Goal: Information Seeking & Learning: Check status

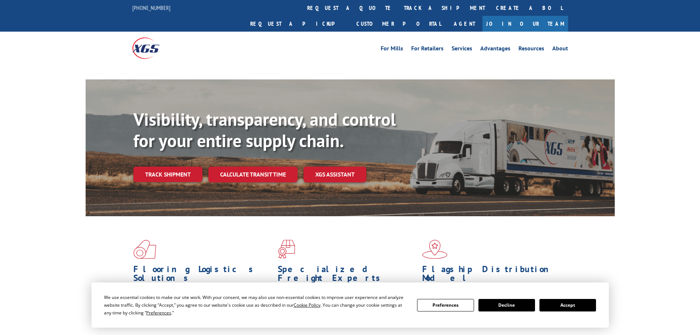
click at [565, 302] on button "Accept" at bounding box center [567, 305] width 57 height 12
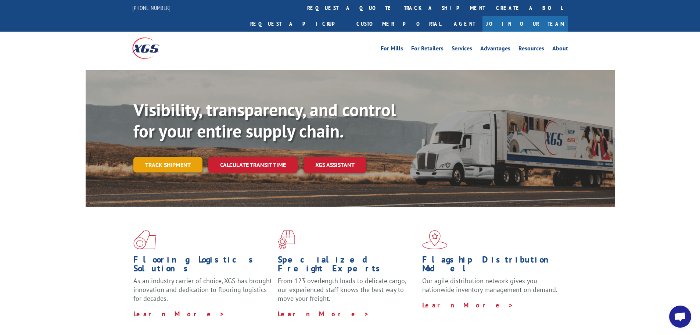
click at [162, 157] on link "Track shipment" at bounding box center [167, 164] width 69 height 15
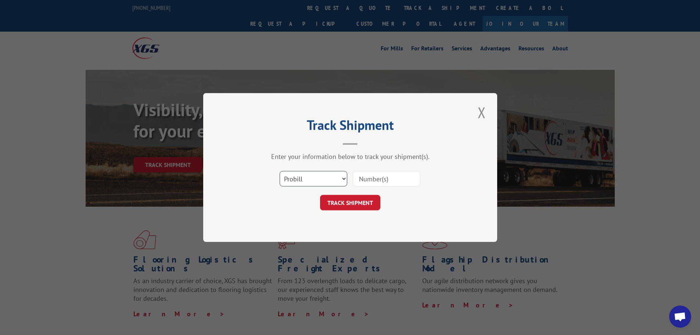
click at [337, 183] on select "Select category... Probill BOL PO" at bounding box center [314, 178] width 68 height 15
click at [280, 171] on select "Select category... Probill BOL PO" at bounding box center [314, 178] width 68 height 15
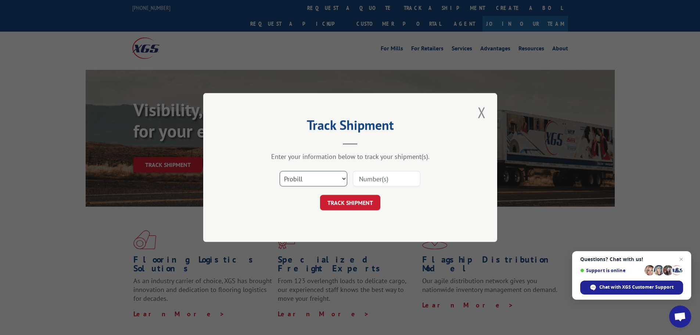
click at [297, 180] on select "Select category... Probill BOL PO" at bounding box center [314, 178] width 68 height 15
select select "bol"
click at [280, 171] on select "Select category... Probill BOL PO" at bounding box center [314, 178] width 68 height 15
drag, startPoint x: 373, startPoint y: 171, endPoint x: 372, endPoint y: 177, distance: 6.4
click at [373, 172] on input at bounding box center [387, 178] width 68 height 15
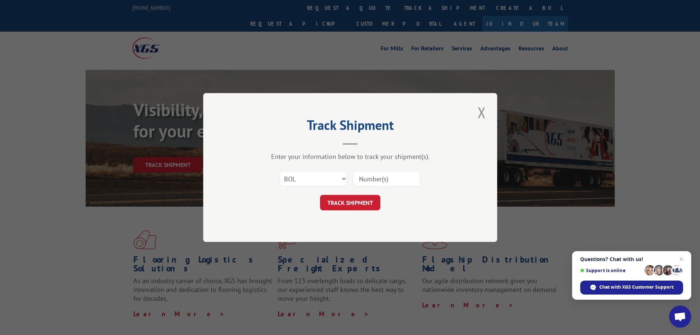
paste input "5939278"
type input "5939278"
click at [354, 200] on button "TRACK SHIPMENT" at bounding box center [350, 202] width 60 height 15
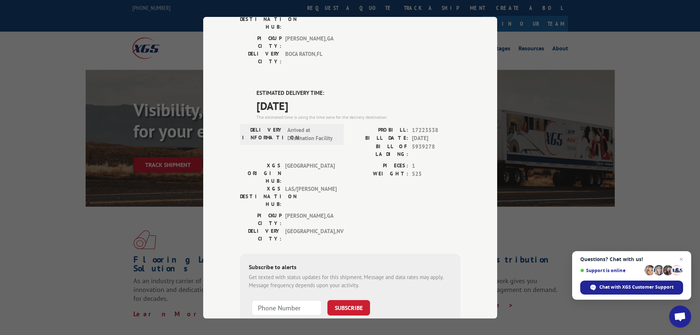
scroll to position [150, 0]
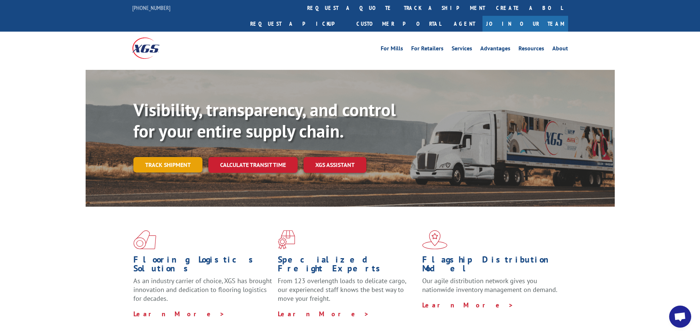
click at [156, 157] on link "Track shipment" at bounding box center [167, 164] width 69 height 15
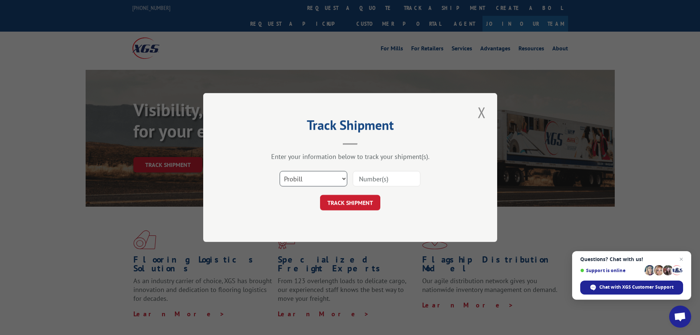
click at [307, 179] on select "Select category... Probill BOL PO" at bounding box center [314, 178] width 68 height 15
select select "bol"
click at [280, 171] on select "Select category... Probill BOL PO" at bounding box center [314, 178] width 68 height 15
click at [360, 179] on input at bounding box center [387, 178] width 68 height 15
paste input "5939278"
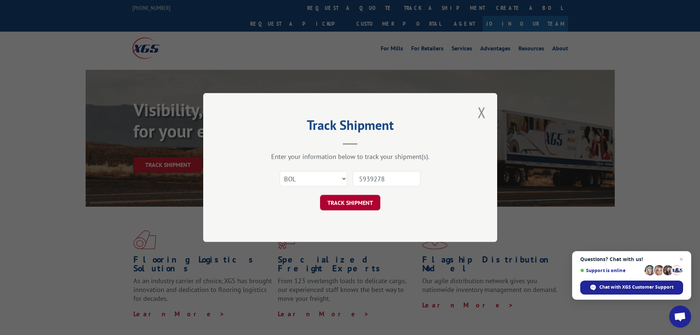
type input "5939278"
click at [362, 202] on button "TRACK SHIPMENT" at bounding box center [350, 202] width 60 height 15
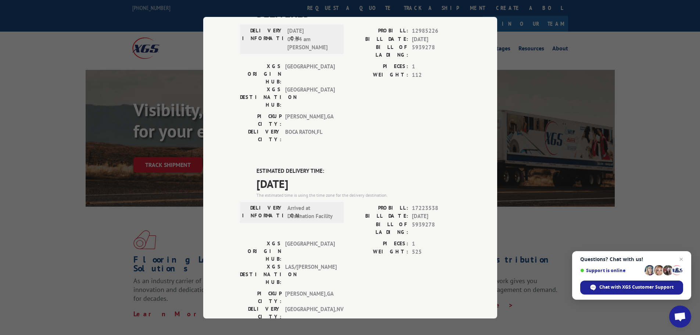
scroll to position [150, 0]
